Goal: Transaction & Acquisition: Purchase product/service

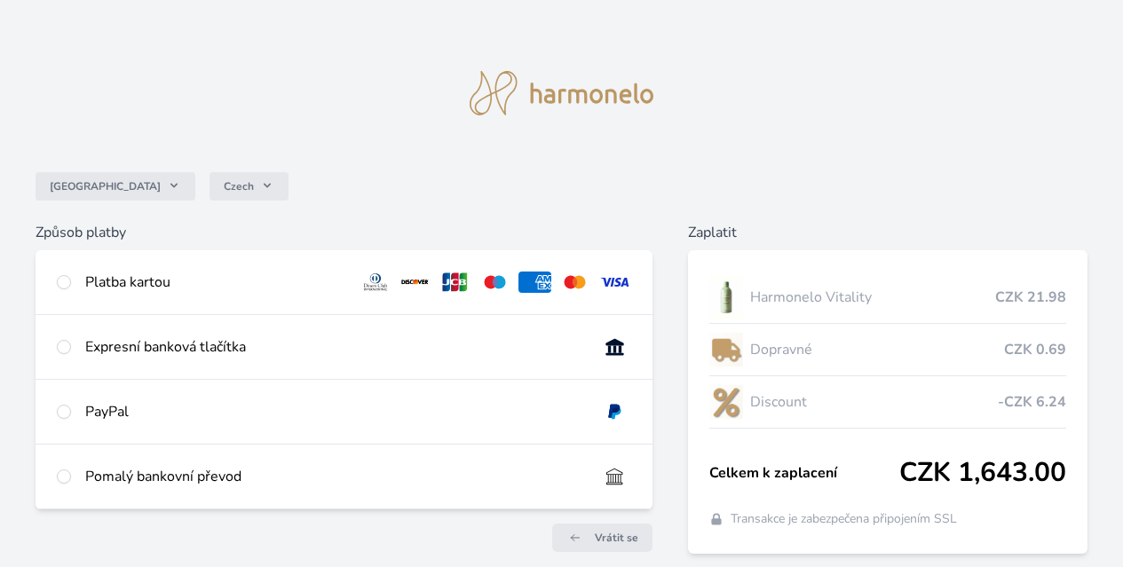
scroll to position [91, 0]
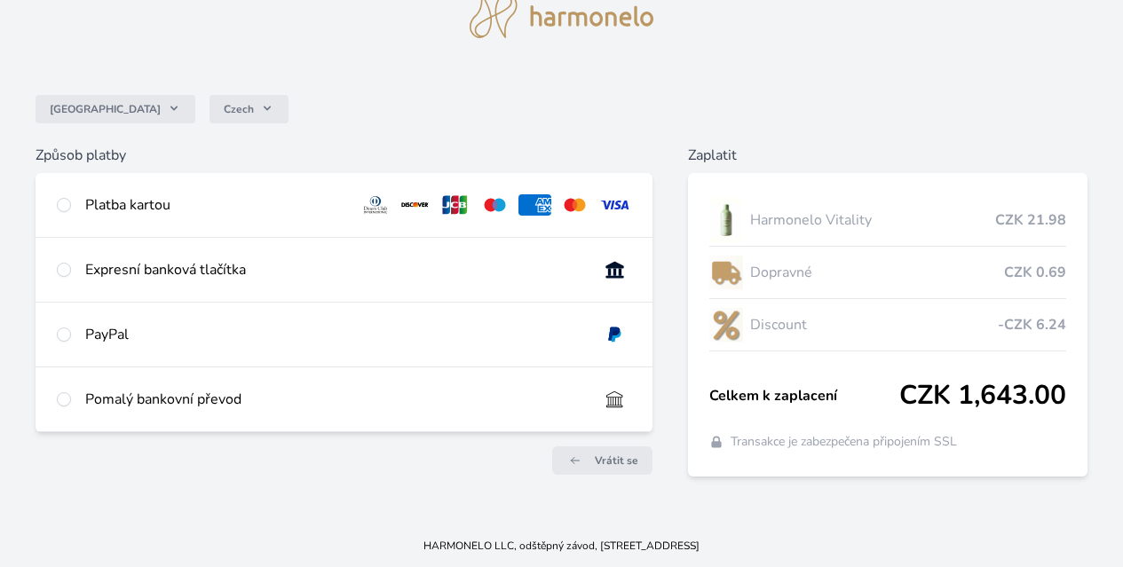
click at [333, 194] on div "Platba kartou" at bounding box center [215, 204] width 260 height 21
radio input "true"
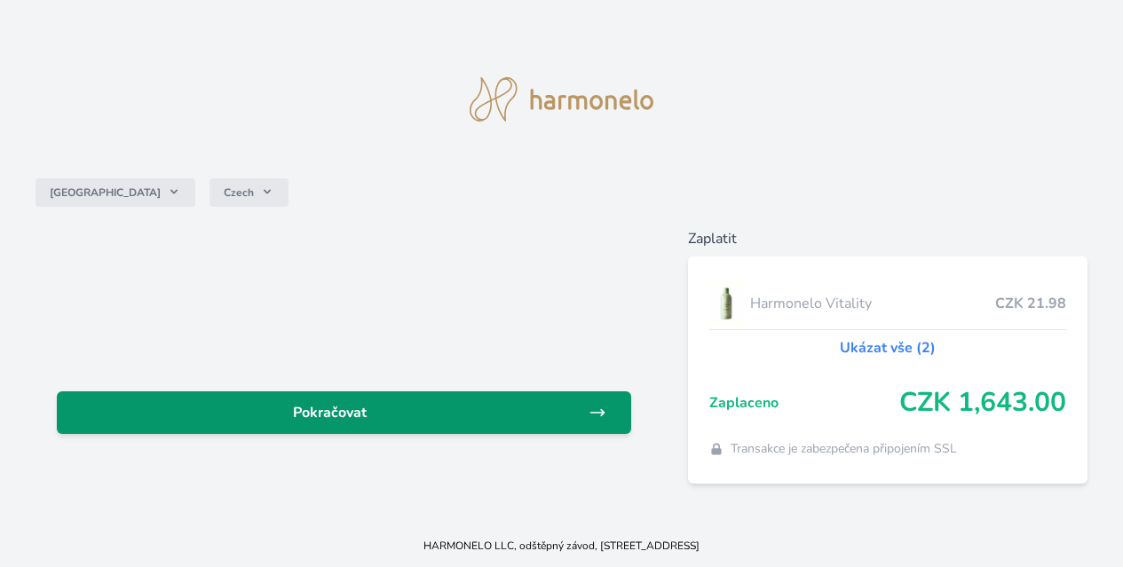
click at [433, 407] on span "Pokračovat" at bounding box center [329, 412] width 517 height 21
